Goal: Transaction & Acquisition: Subscribe to service/newsletter

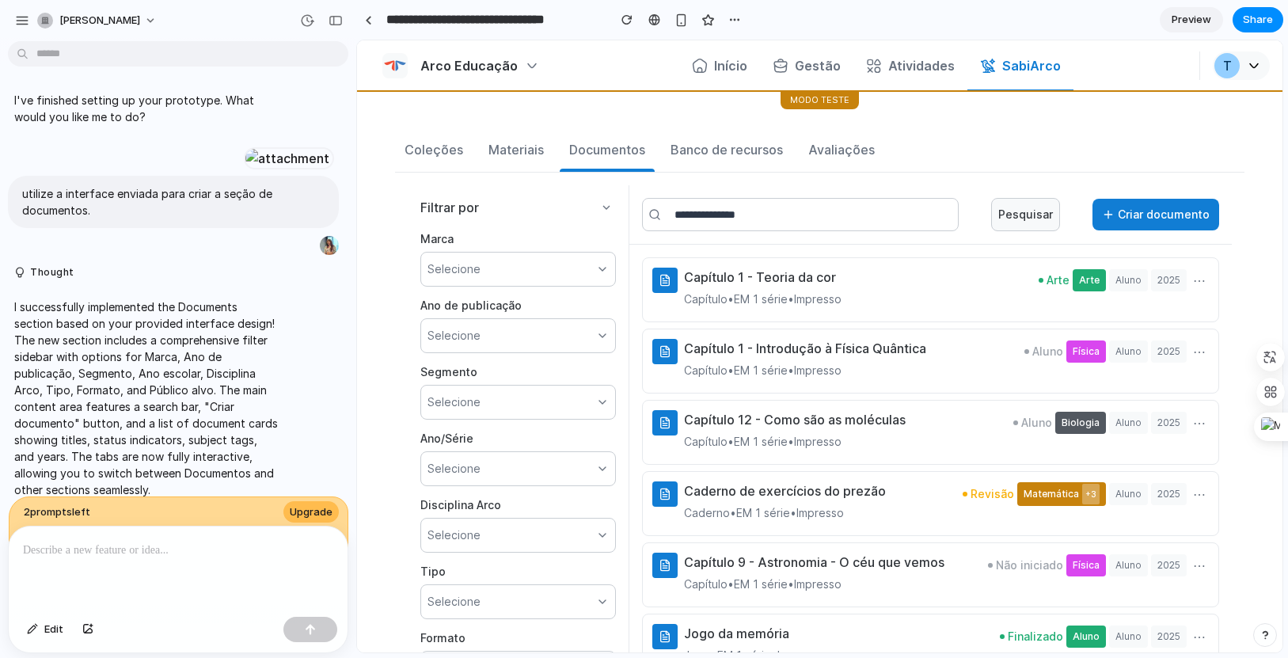
scroll to position [7166, 0]
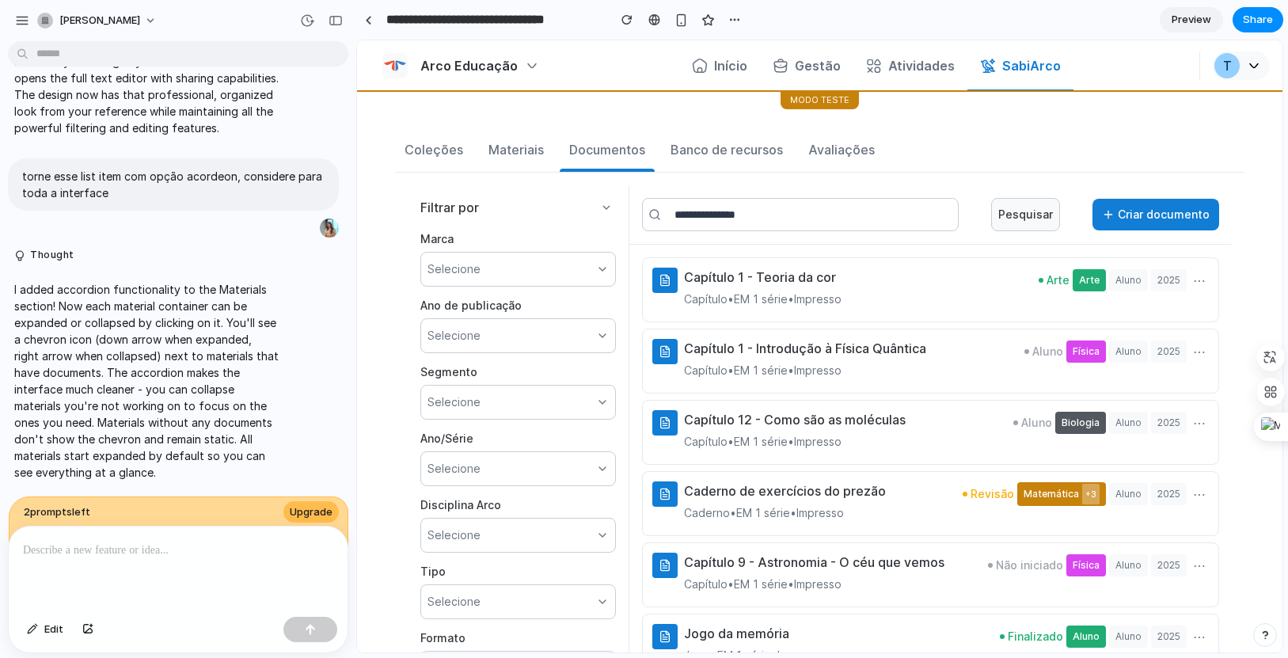
click at [173, 507] on div "2 prompt s left Upgrade" at bounding box center [179, 523] width 340 height 55
click at [294, 509] on span "Upgrade" at bounding box center [311, 512] width 43 height 16
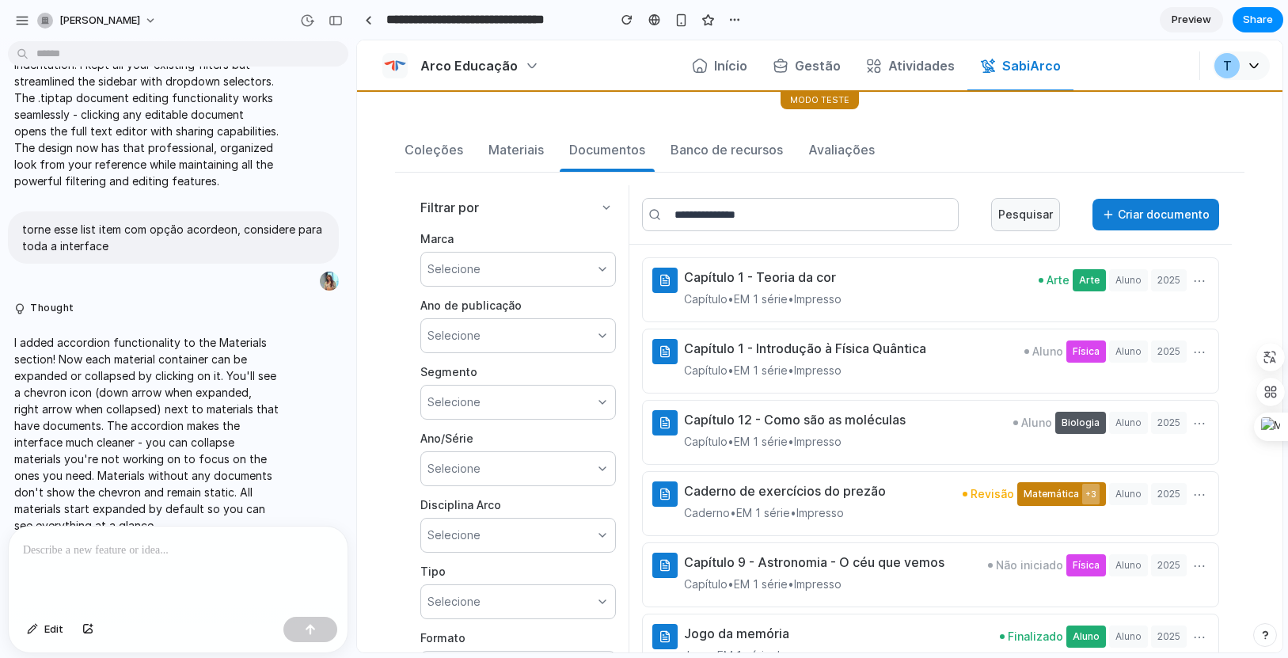
scroll to position [7137, 0]
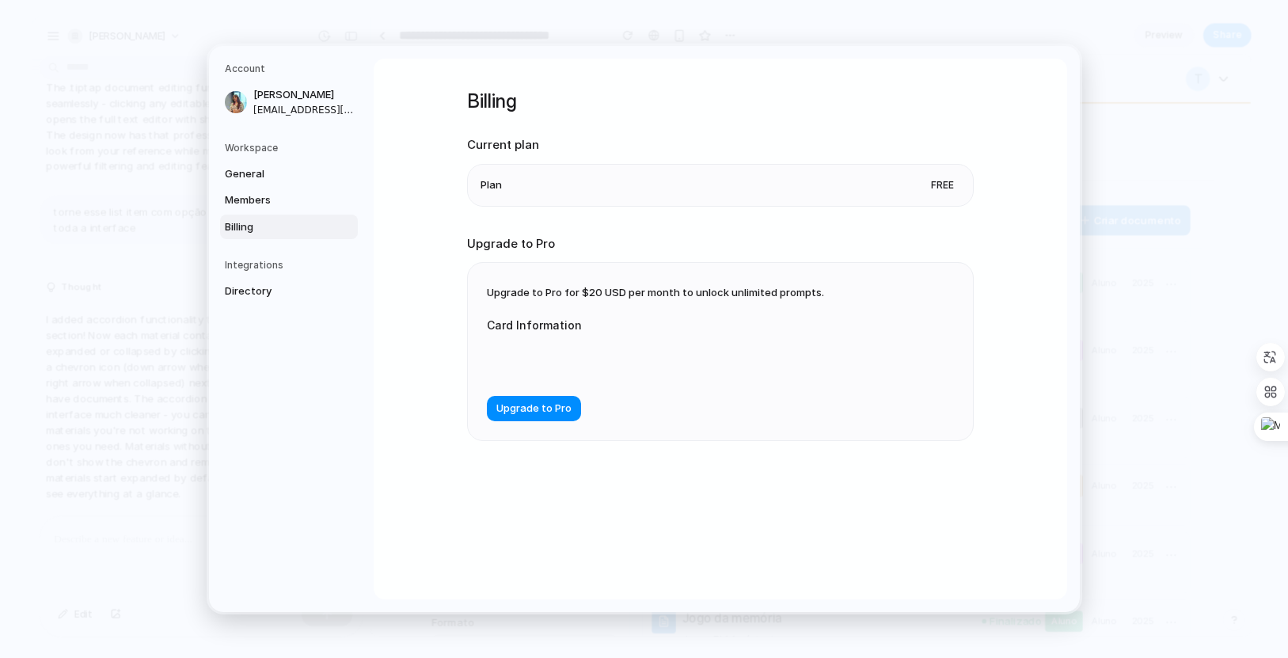
click at [949, 183] on span "Free" at bounding box center [942, 185] width 36 height 16
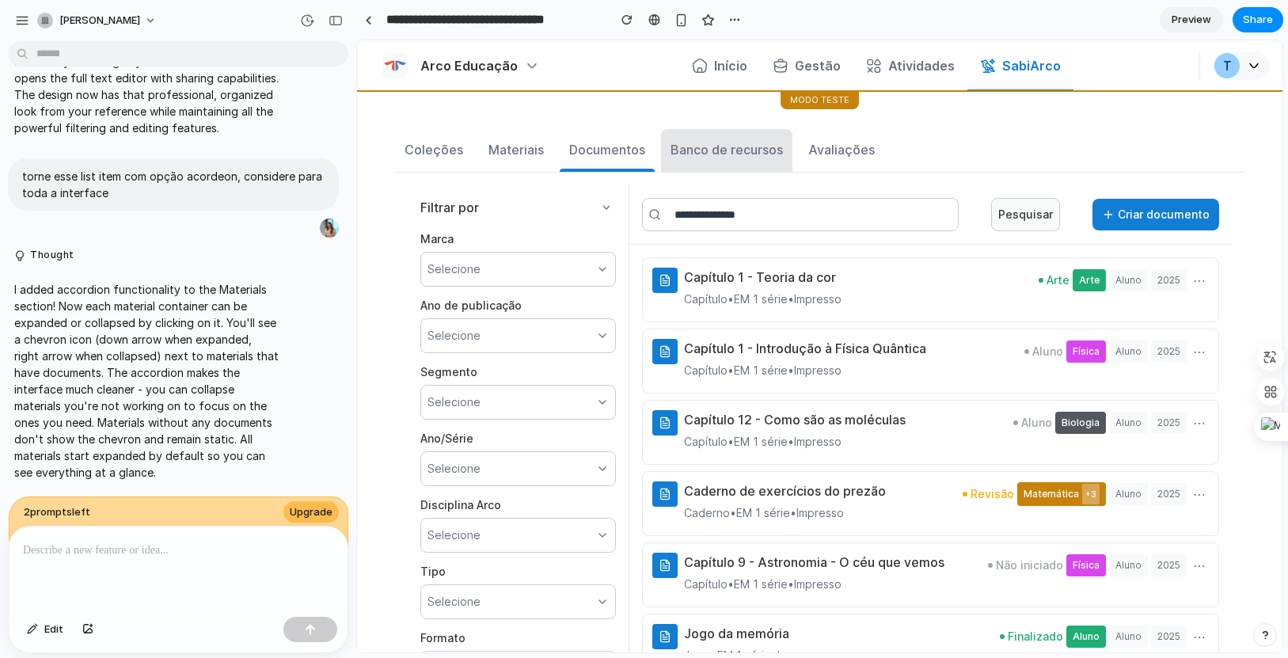
click at [684, 165] on button "Banco de recursos" at bounding box center [726, 150] width 131 height 43
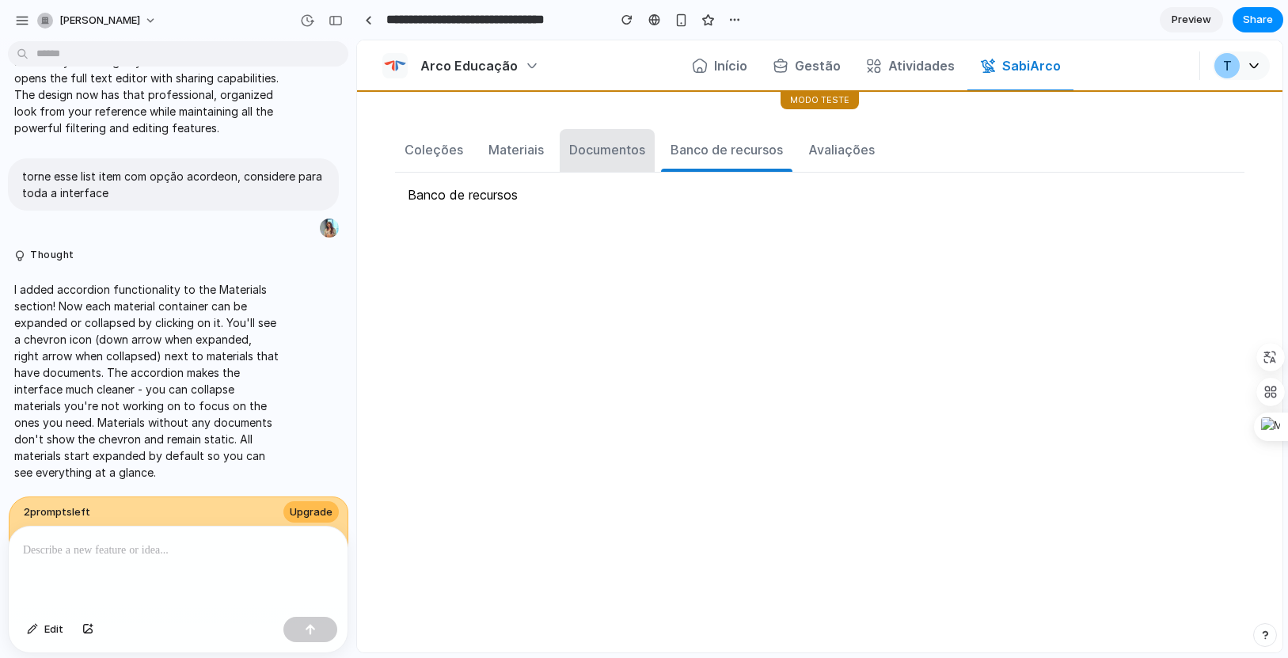
click at [576, 156] on div "Documentos" at bounding box center [607, 149] width 76 height 19
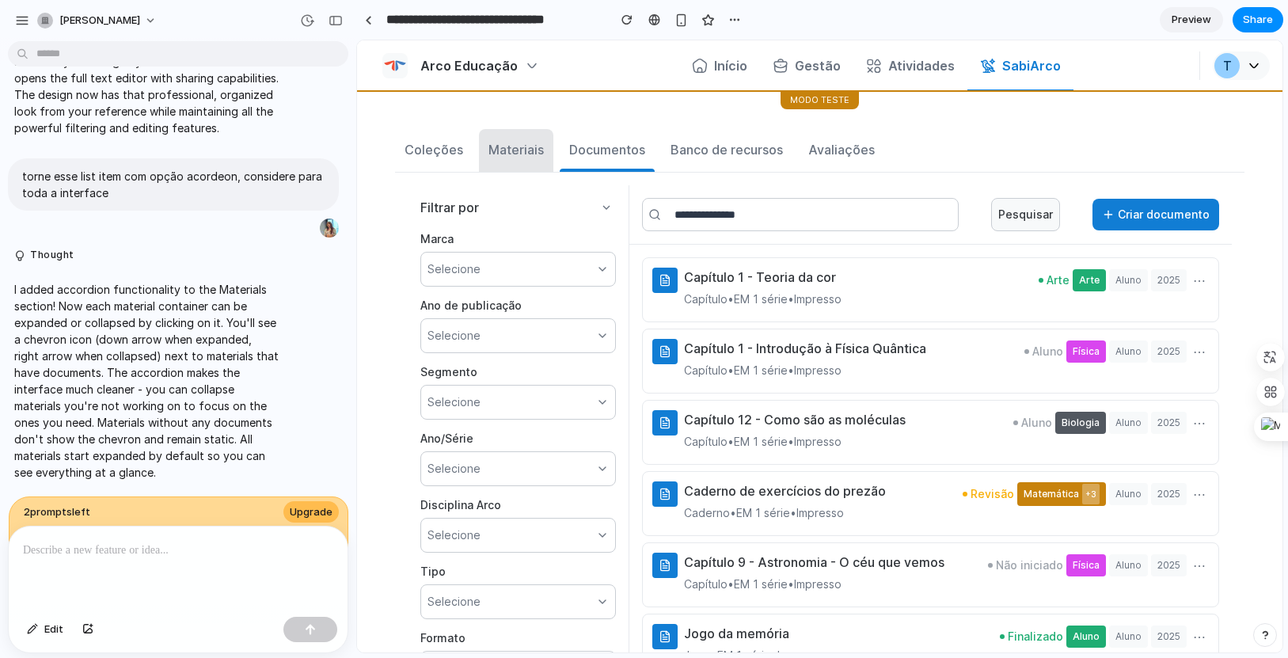
click at [501, 159] on button "Materiais" at bounding box center [516, 150] width 74 height 43
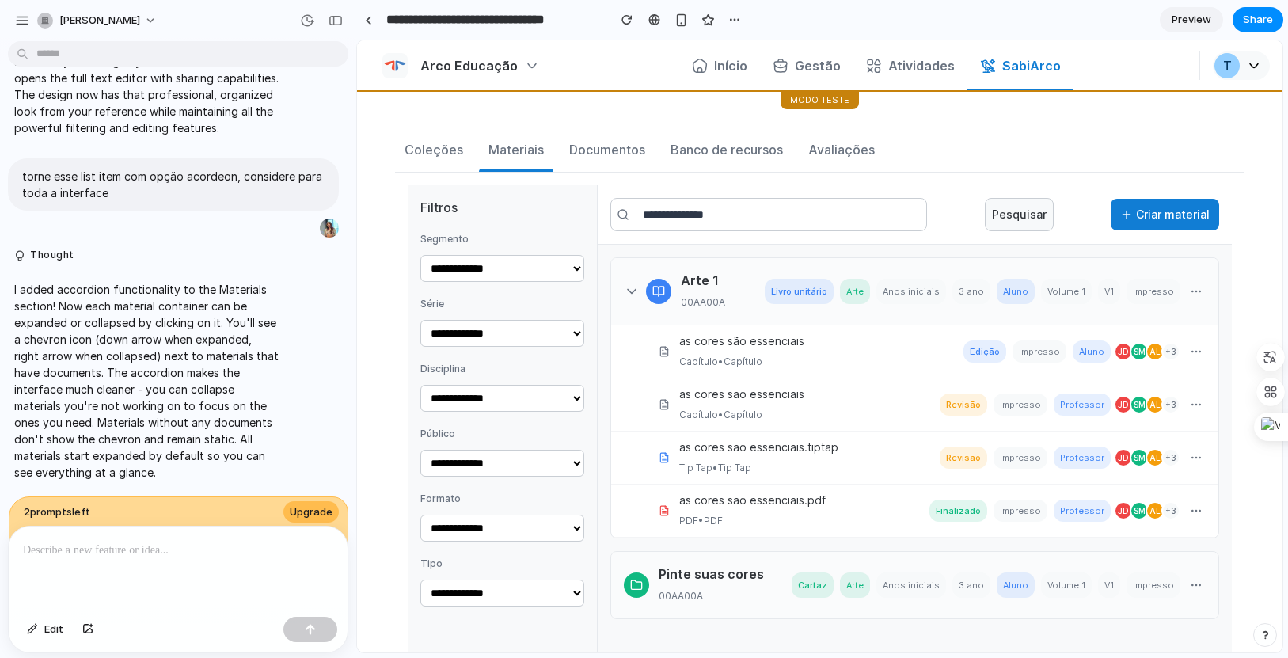
click at [636, 290] on icon at bounding box center [632, 291] width 16 height 16
